Goal: Use online tool/utility: Utilize a website feature to perform a specific function

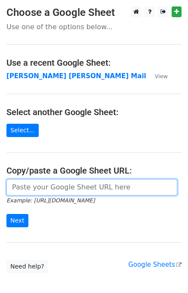
click at [58, 189] on input "url" at bounding box center [91, 187] width 171 height 16
type input "[URL][DOMAIN_NAME]"
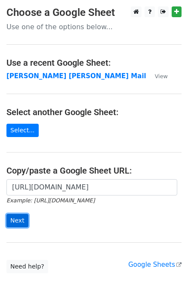
click at [20, 218] on input "Next" at bounding box center [17, 220] width 22 height 13
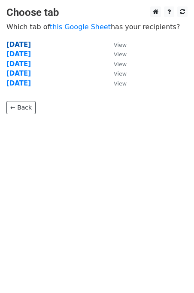
click at [21, 43] on strong "Monday" at bounding box center [18, 45] width 24 height 8
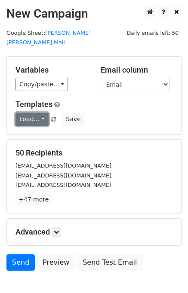
click at [29, 113] on link "Load..." at bounding box center [31, 119] width 33 height 13
